Goal: Information Seeking & Learning: Learn about a topic

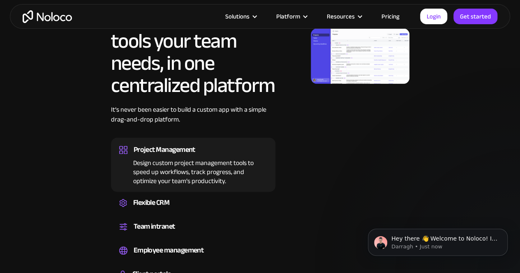
scroll to position [493, 0]
click at [343, 63] on img at bounding box center [360, 55] width 99 height 55
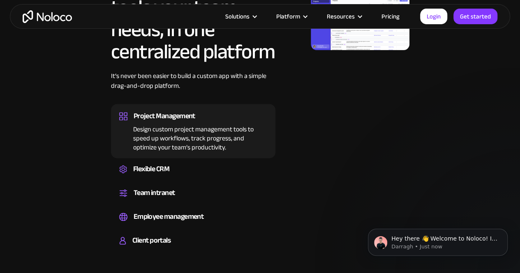
scroll to position [534, 0]
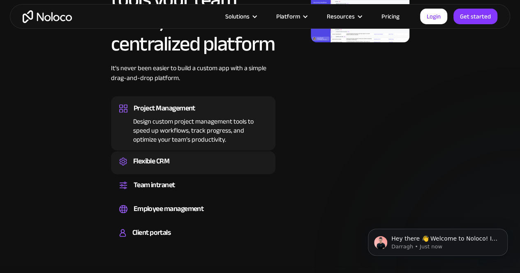
click at [167, 168] on div "Flexible CRM" at bounding box center [193, 161] width 148 height 12
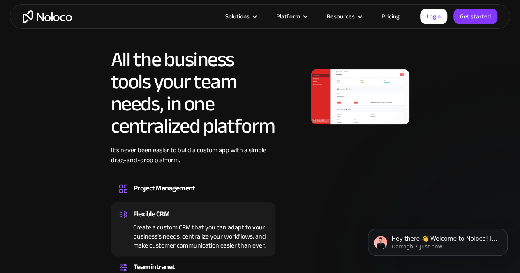
click at [366, 117] on img at bounding box center [360, 96] width 99 height 55
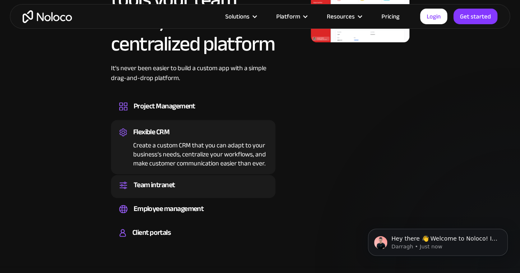
click at [179, 191] on div "Team intranet" at bounding box center [193, 185] width 148 height 12
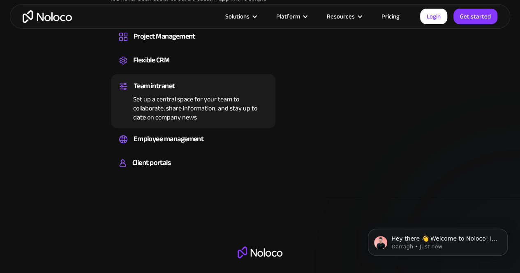
scroll to position [616, 0]
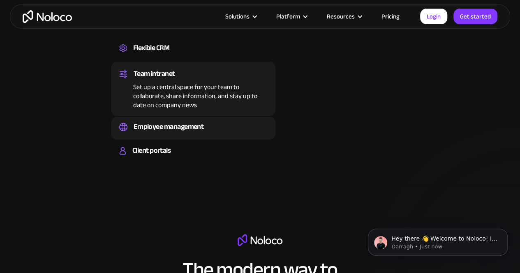
click at [179, 133] on div "Employee management" at bounding box center [169, 127] width 70 height 12
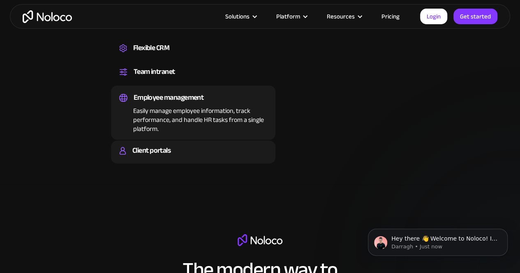
click at [176, 157] on div "Client portals" at bounding box center [193, 151] width 148 height 12
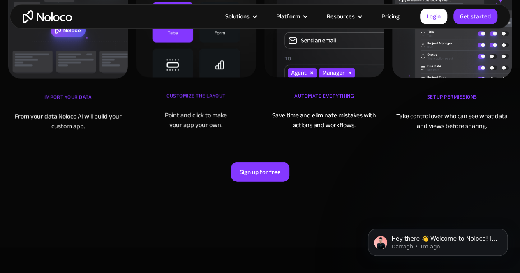
scroll to position [2383, 0]
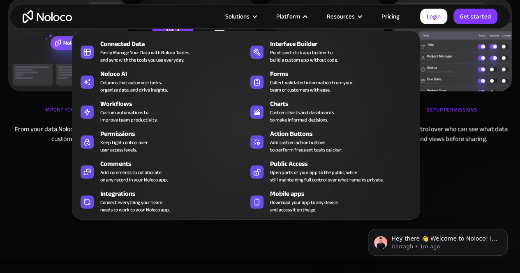
click at [302, 19] on nav "Connected Data Easily Manage Your Data with Noloco Tables and sync with the too…" at bounding box center [246, 119] width 348 height 200
click at [389, 19] on nav "Connected Data Easily Manage Your Data with Noloco Tables and sync with the too…" at bounding box center [246, 119] width 348 height 200
click at [392, 16] on link "Pricing" at bounding box center [390, 16] width 39 height 11
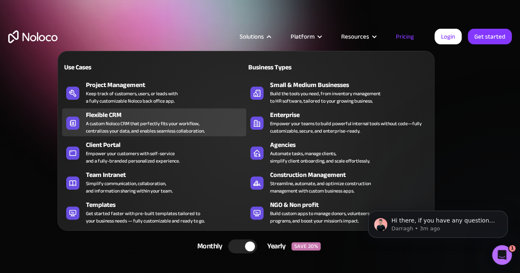
click at [125, 111] on div "Flexible CRM" at bounding box center [168, 115] width 164 height 10
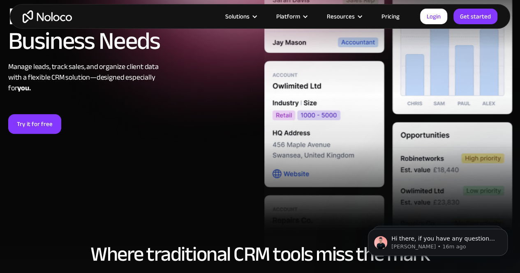
scroll to position [246, 0]
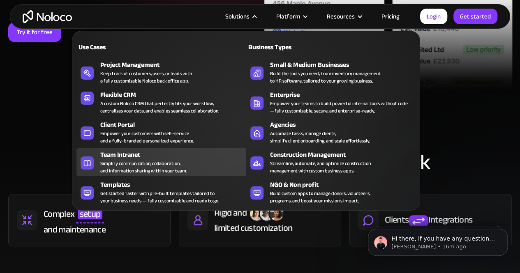
click at [197, 168] on div "Team Intranet Simplify communication, collaboration, and information sharing wi…" at bounding box center [170, 162] width 141 height 25
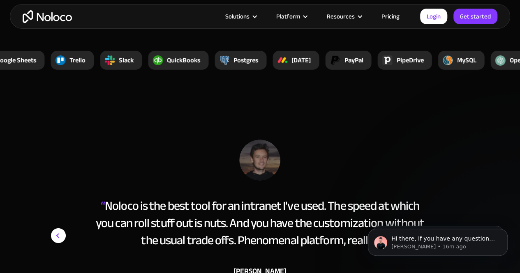
scroll to position [2876, 0]
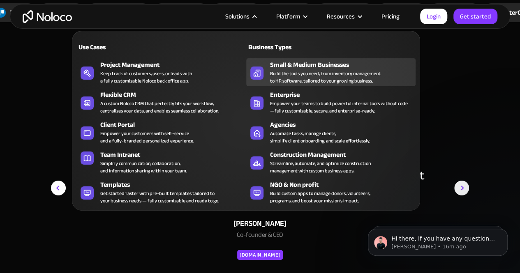
click at [317, 74] on div "Build the tools you need, from inventory management to HR software, tailored to…" at bounding box center [325, 77] width 111 height 15
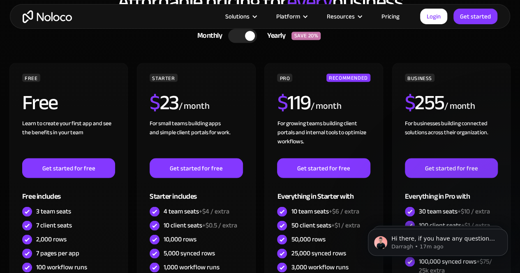
scroll to position [2259, 0]
